Goal: Find specific page/section: Find specific page/section

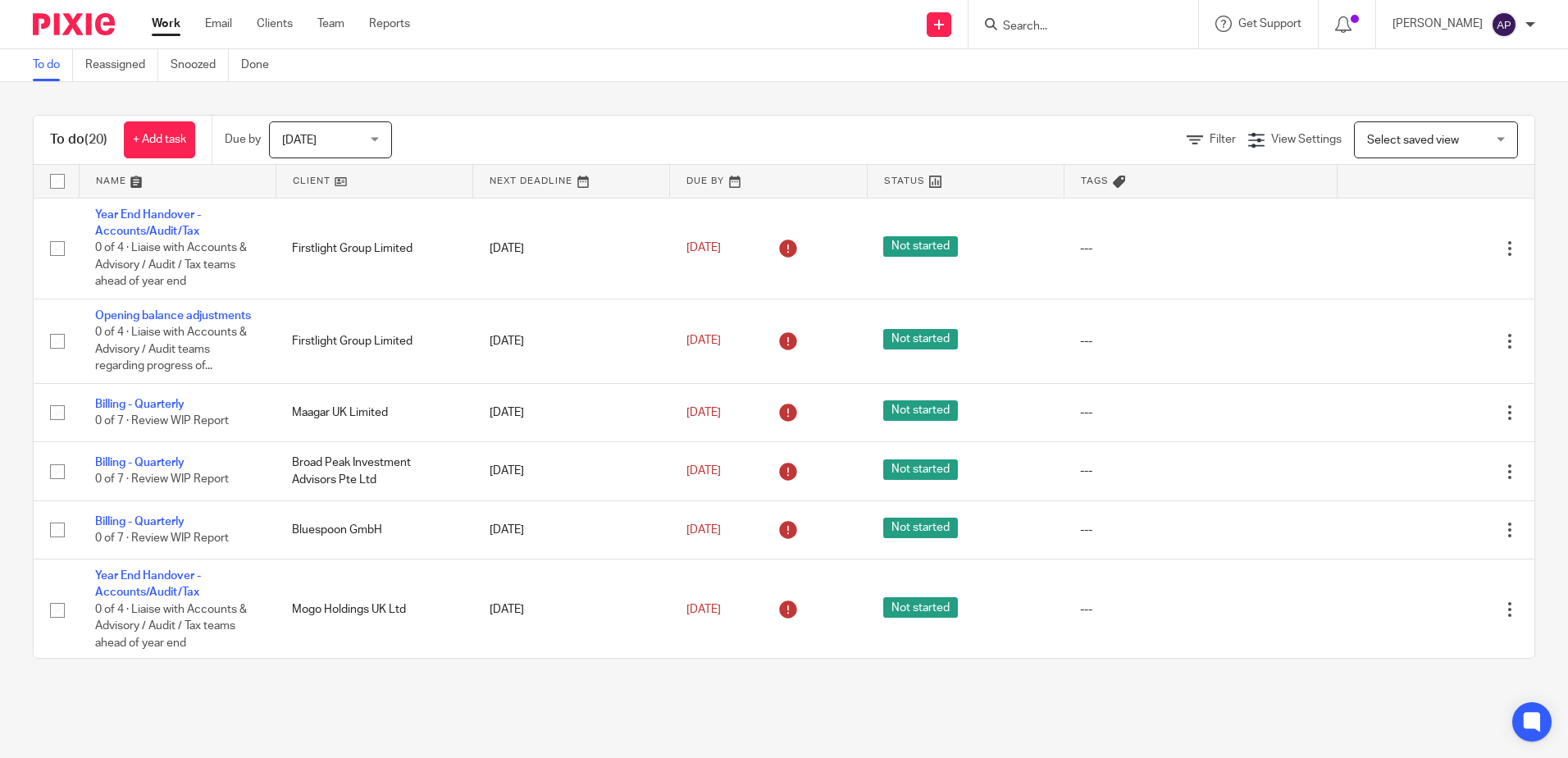
click at [1062, 34] on input "Search" at bounding box center [1075, 26] width 147 height 15
type input "kingst"
click at [1077, 84] on link at bounding box center [1106, 88] width 215 height 24
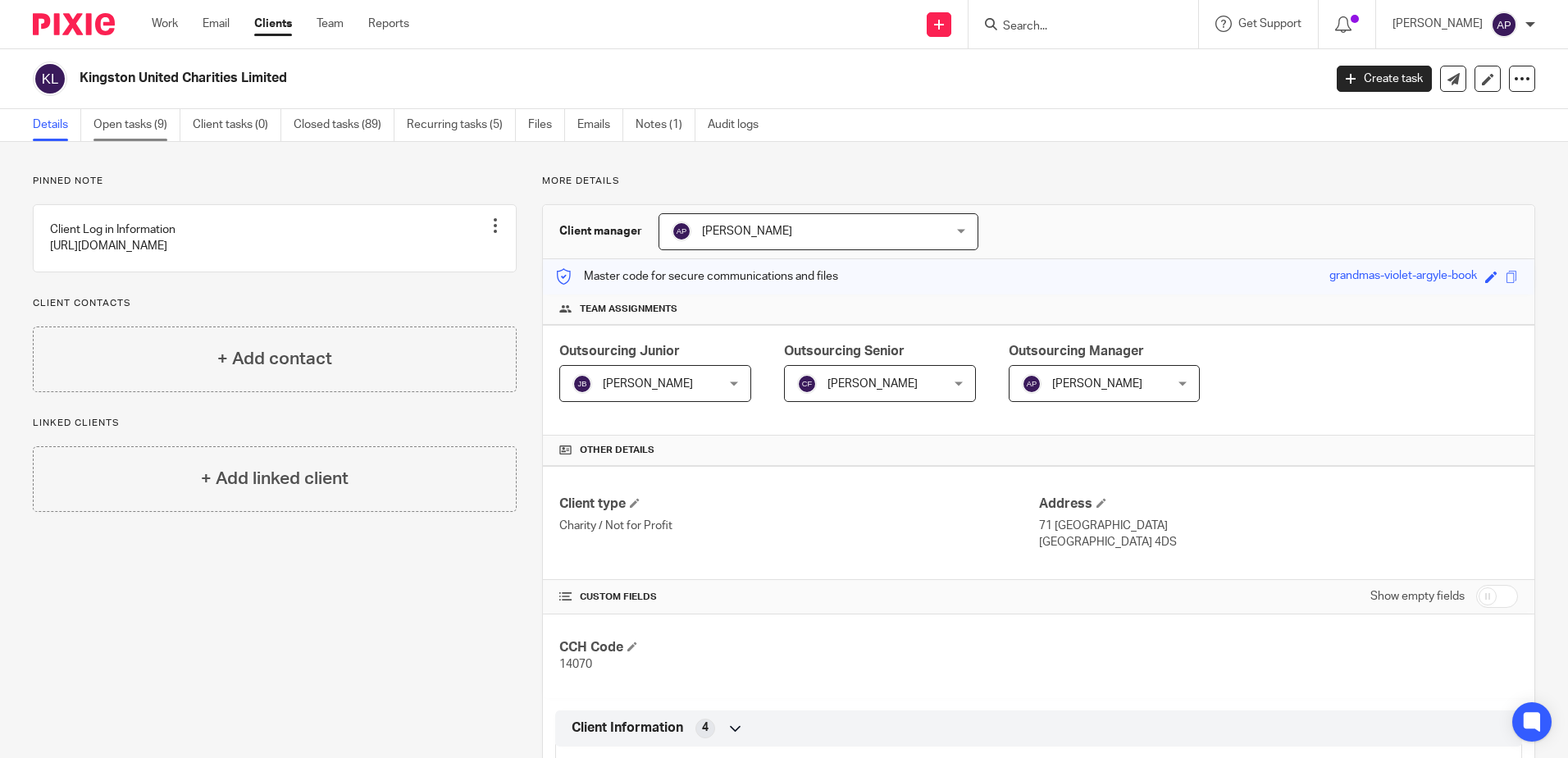
click at [138, 111] on link "Open tasks (9)" at bounding box center [137, 124] width 87 height 32
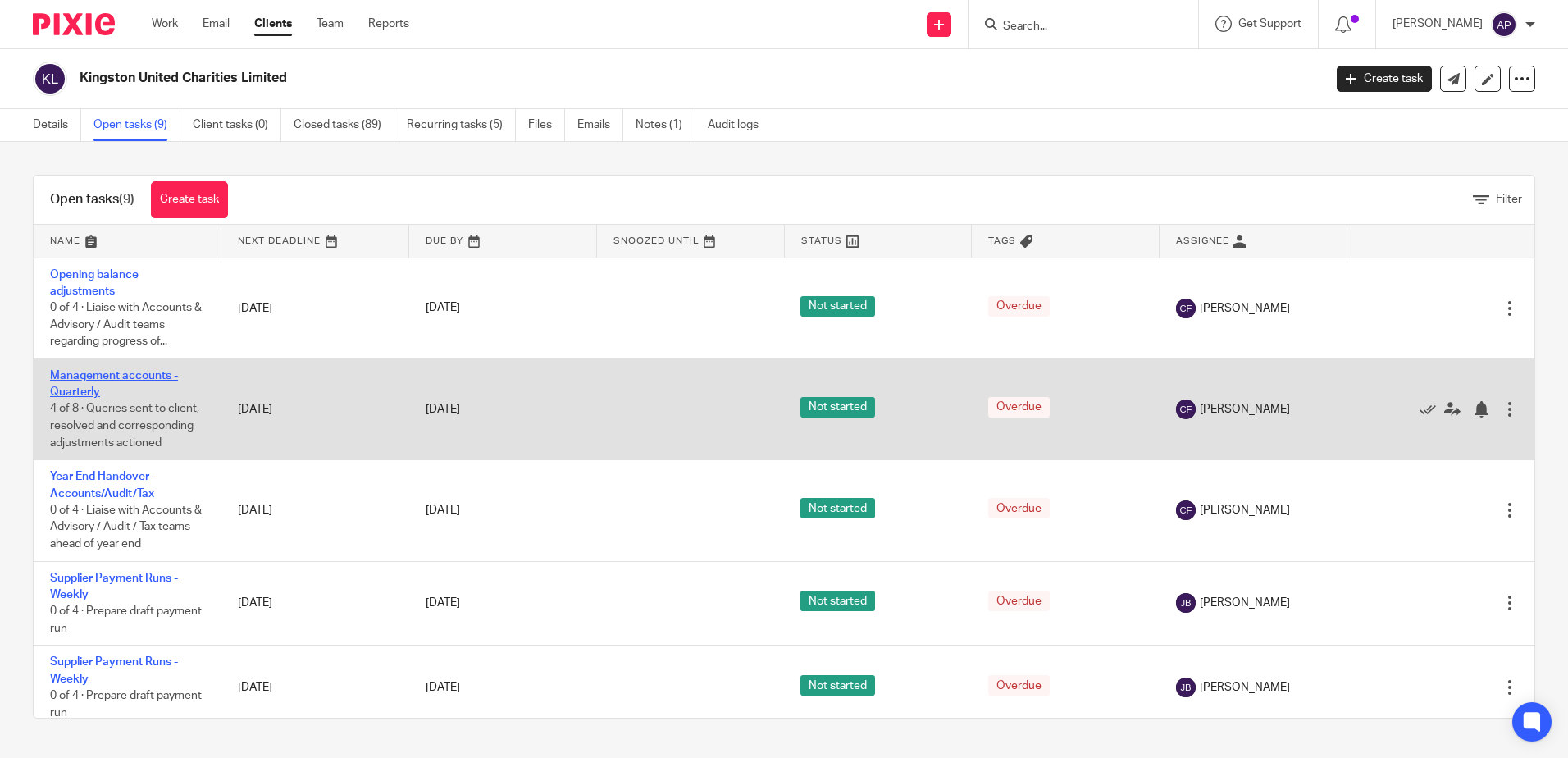
click at [111, 379] on link "Management accounts - Quarterly" at bounding box center [114, 383] width 128 height 28
